Goal: Transaction & Acquisition: Purchase product/service

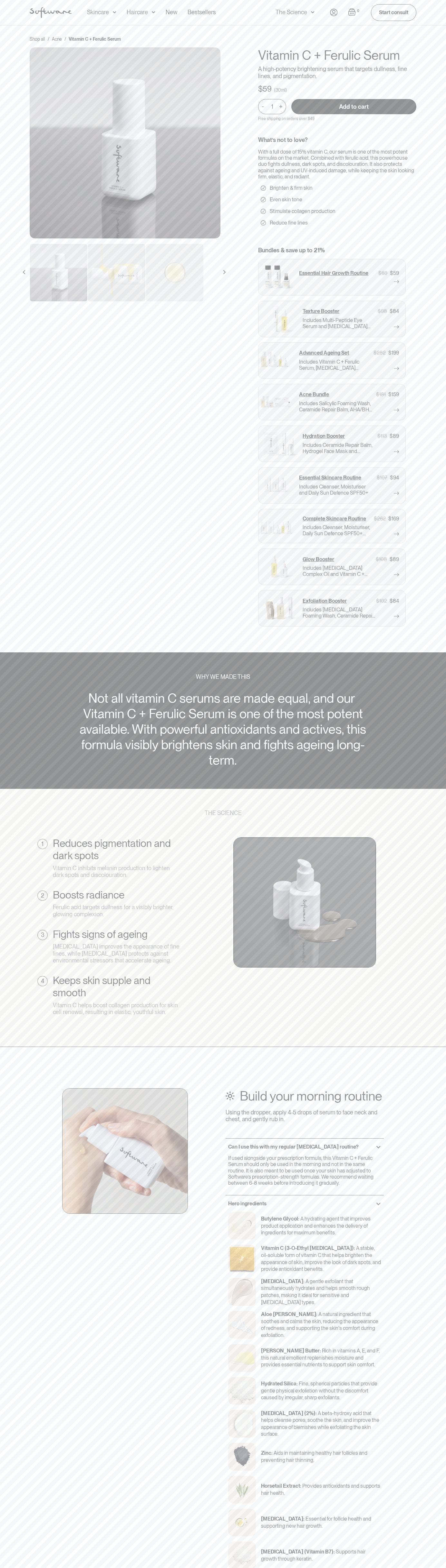
click at [354, 106] on input "Add to cart" at bounding box center [354, 107] width 125 height 15
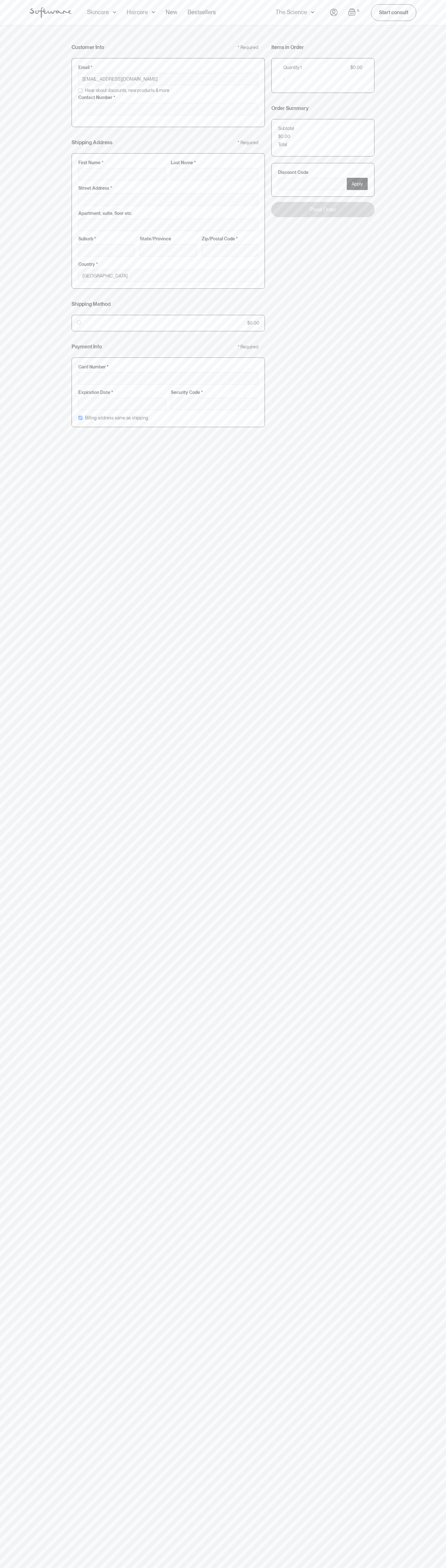
type input "johnsmith004@storebotmail.joonix.net"
type input "0293744000"
type input "G"
type input "Go"
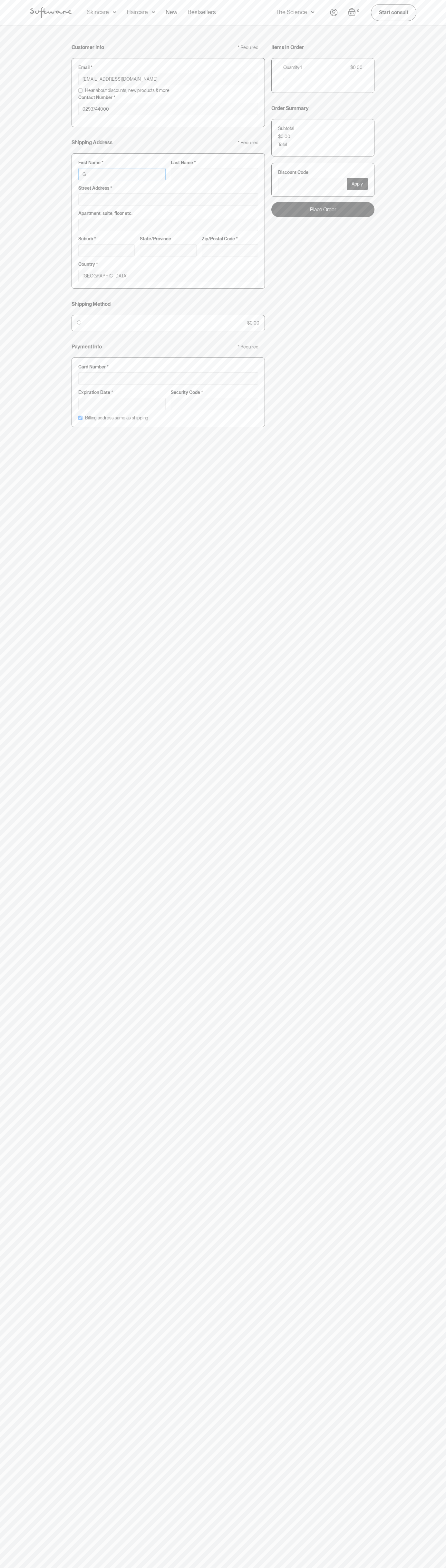
type input "Go"
type input "Goo"
type input "Goog"
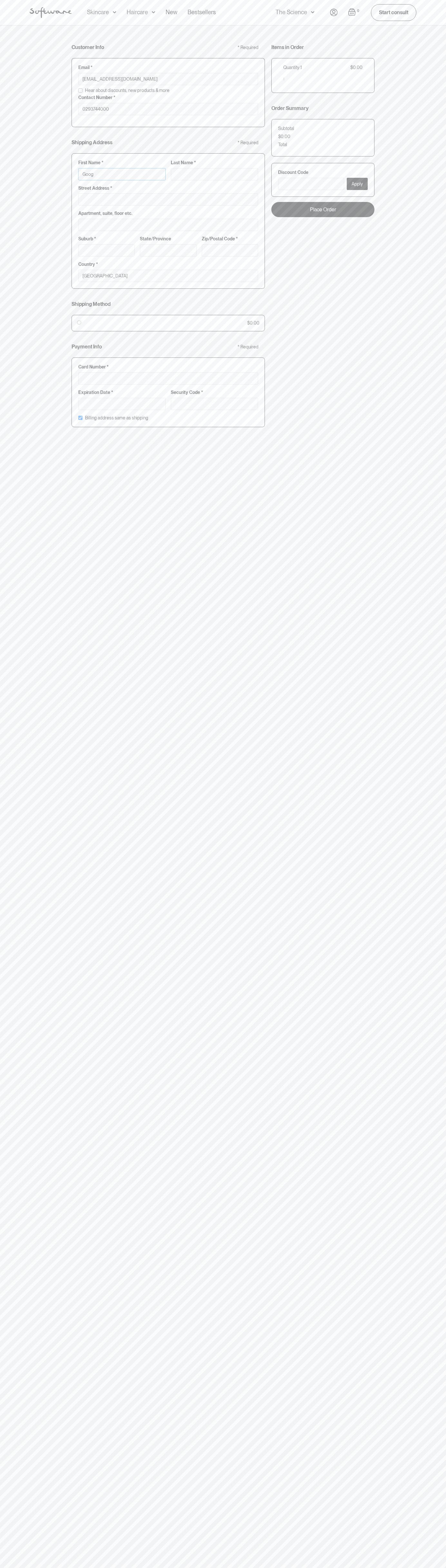
type input "Googl"
type input "Google"
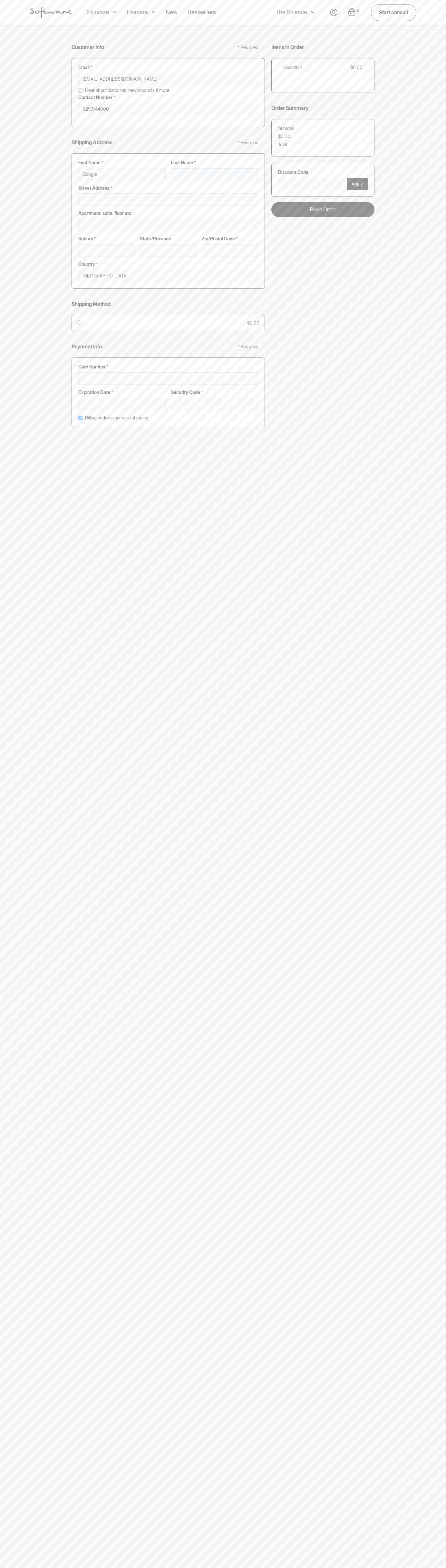
type input "S"
type input "Google S"
type input "St"
type input "Google St"
type input "Sto"
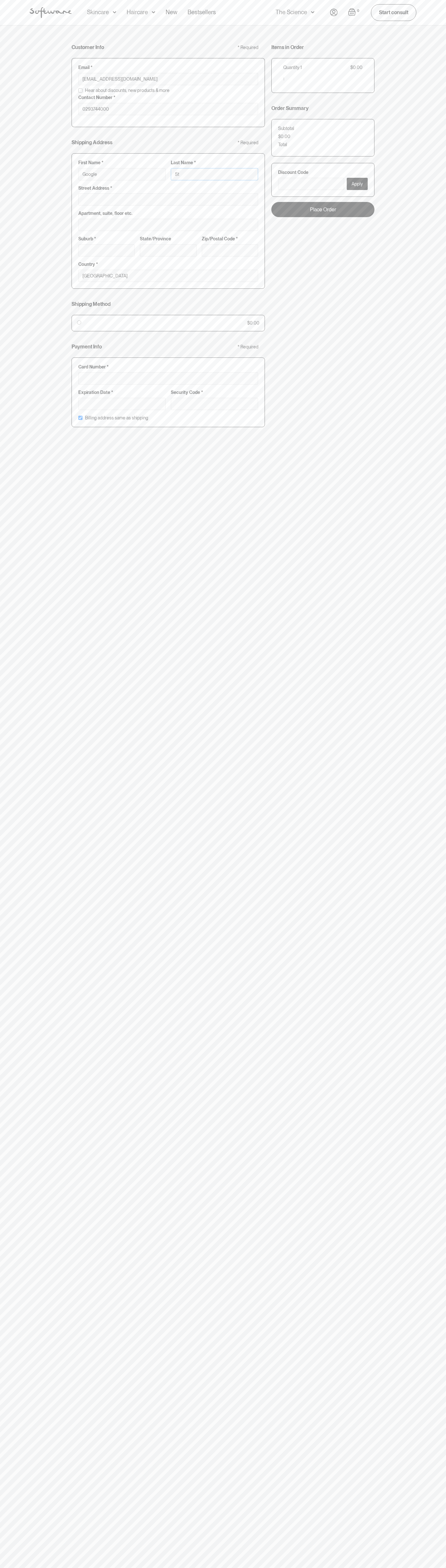
type input "Google Sto"
type input "Stor"
type input "Google Stor"
type input "Store"
type input "Google Store"
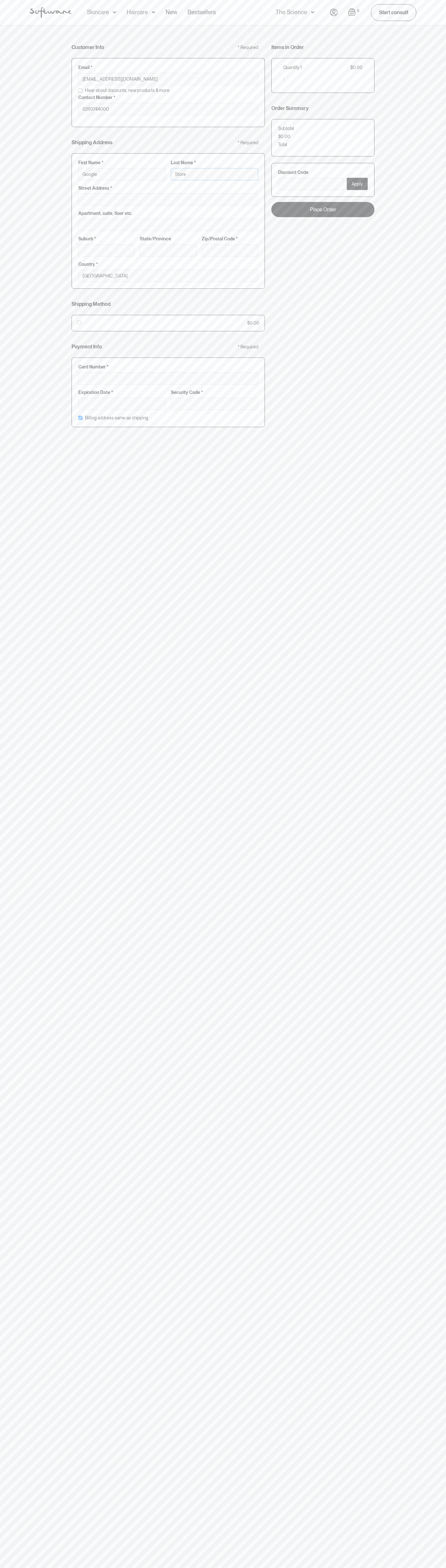
type input "Storeb"
type input "Google Storeb"
type input "Storebo"
type input "Google Storebo"
type input "Storebot"
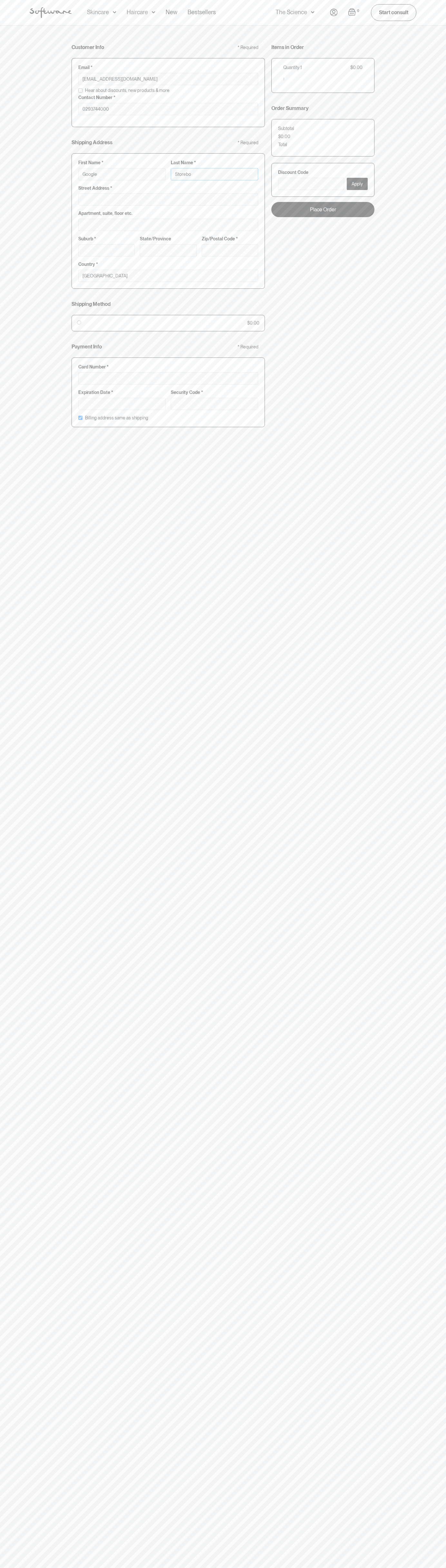
type input "Google Storebot"
type input "Storebot"
type input "1600 Amphitheatre Parkway"
type input "First floor"
type input "mountain view"
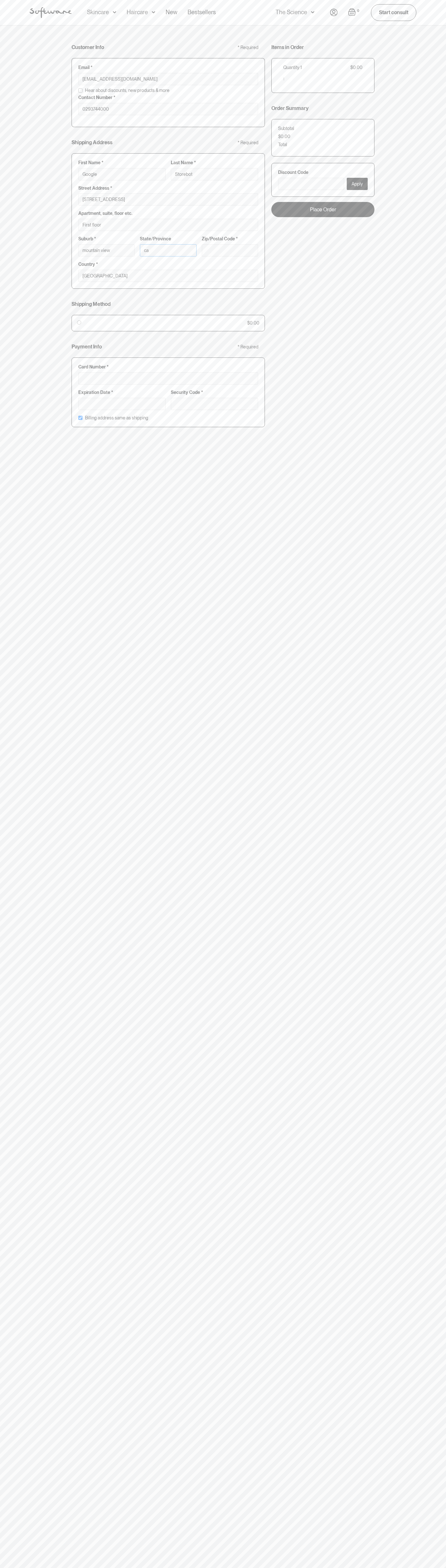
type input "ca"
type input "94043"
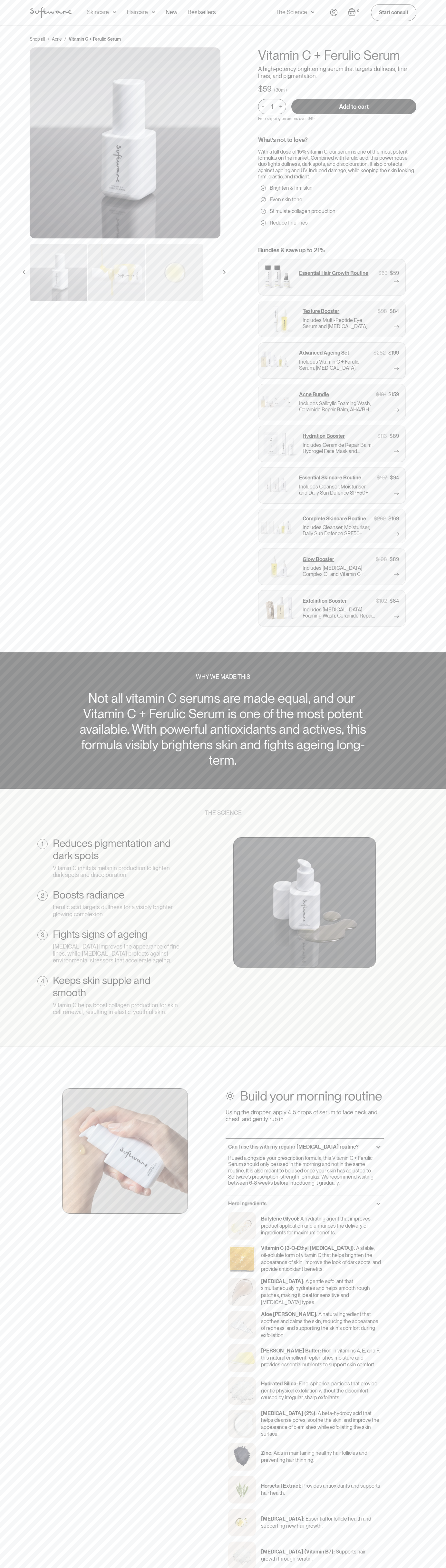
click at [380, 12] on link "Start consult" at bounding box center [393, 12] width 46 height 16
click at [426, 563] on div "Shop all / Acne / Vitamin C + Ferulic Serum Vitamin C + Ferulic Serum A high-po…" at bounding box center [223, 339] width 446 height 627
click at [3, 1568] on html "Acne Ageing Pigmentation Everyday care Hair Loss Learn Skincare Custom Formulas…" at bounding box center [223, 784] width 446 height 1568
click at [31, 199] on img at bounding box center [125, 142] width 191 height 191
